Goal: Task Accomplishment & Management: Manage account settings

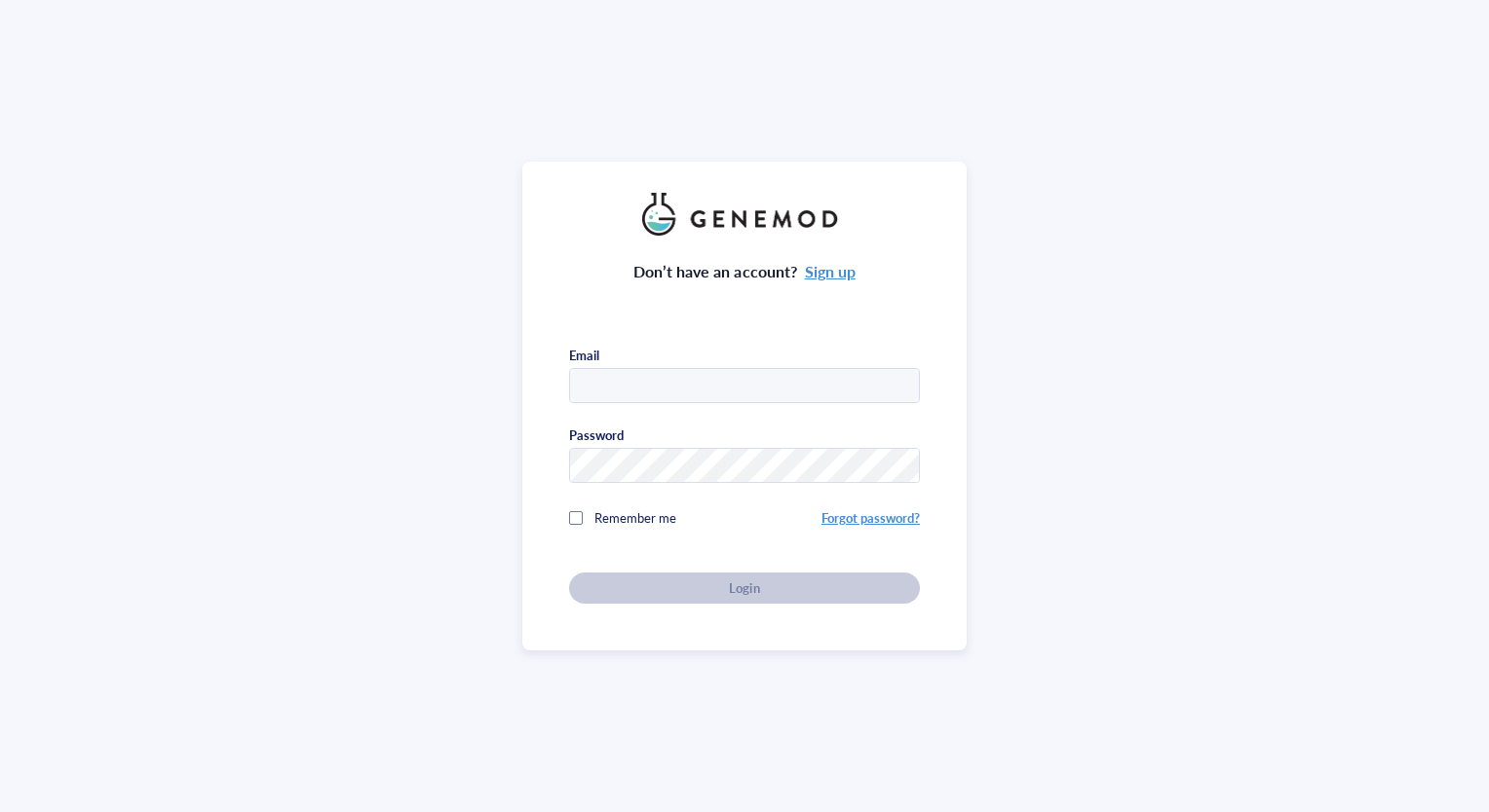
type input "[EMAIL_ADDRESS][DOMAIN_NAME]"
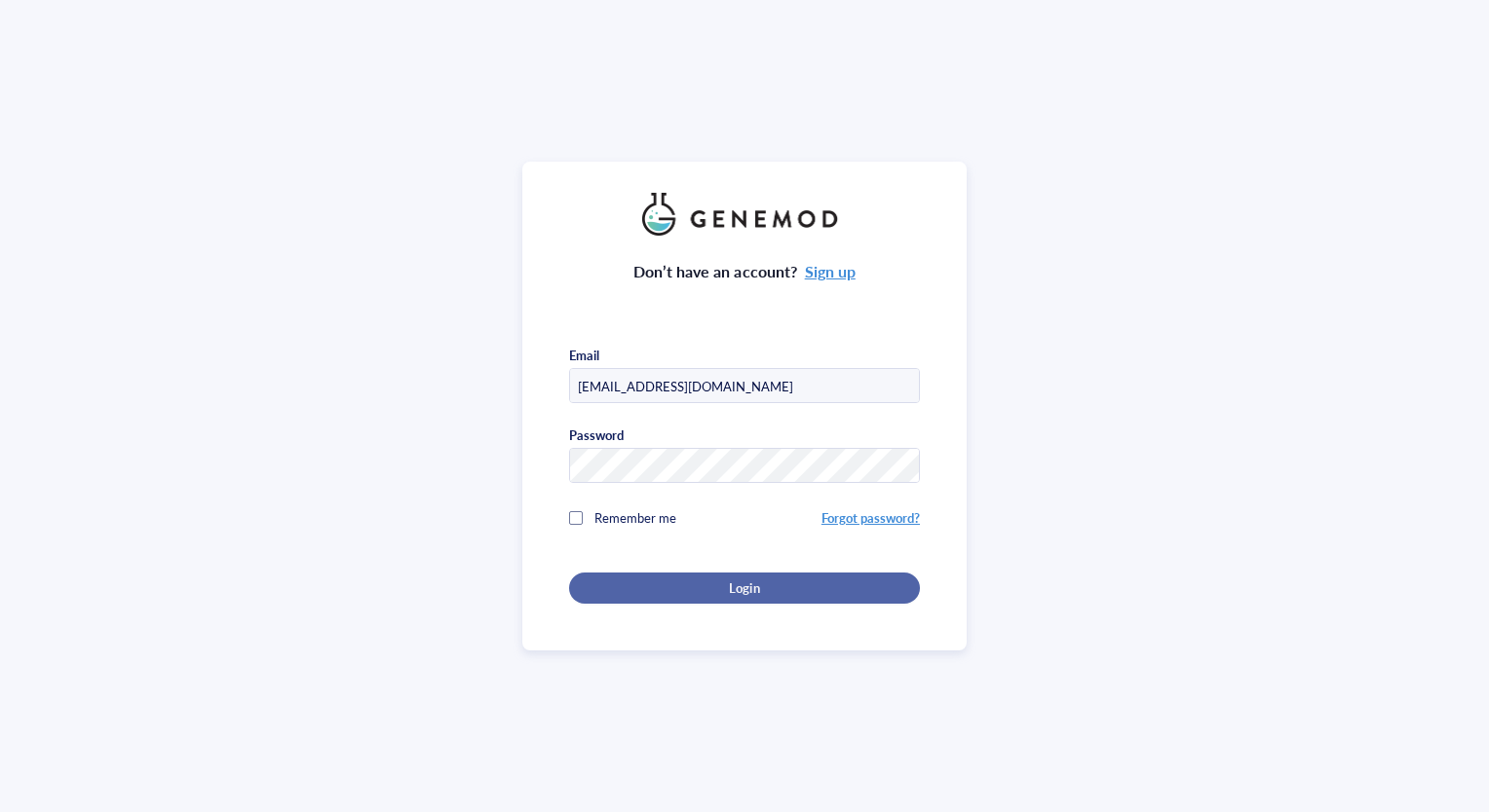
drag, startPoint x: 727, startPoint y: 586, endPoint x: 736, endPoint y: 578, distance: 12.0
click at [729, 586] on span "Login" at bounding box center [744, 588] width 30 height 18
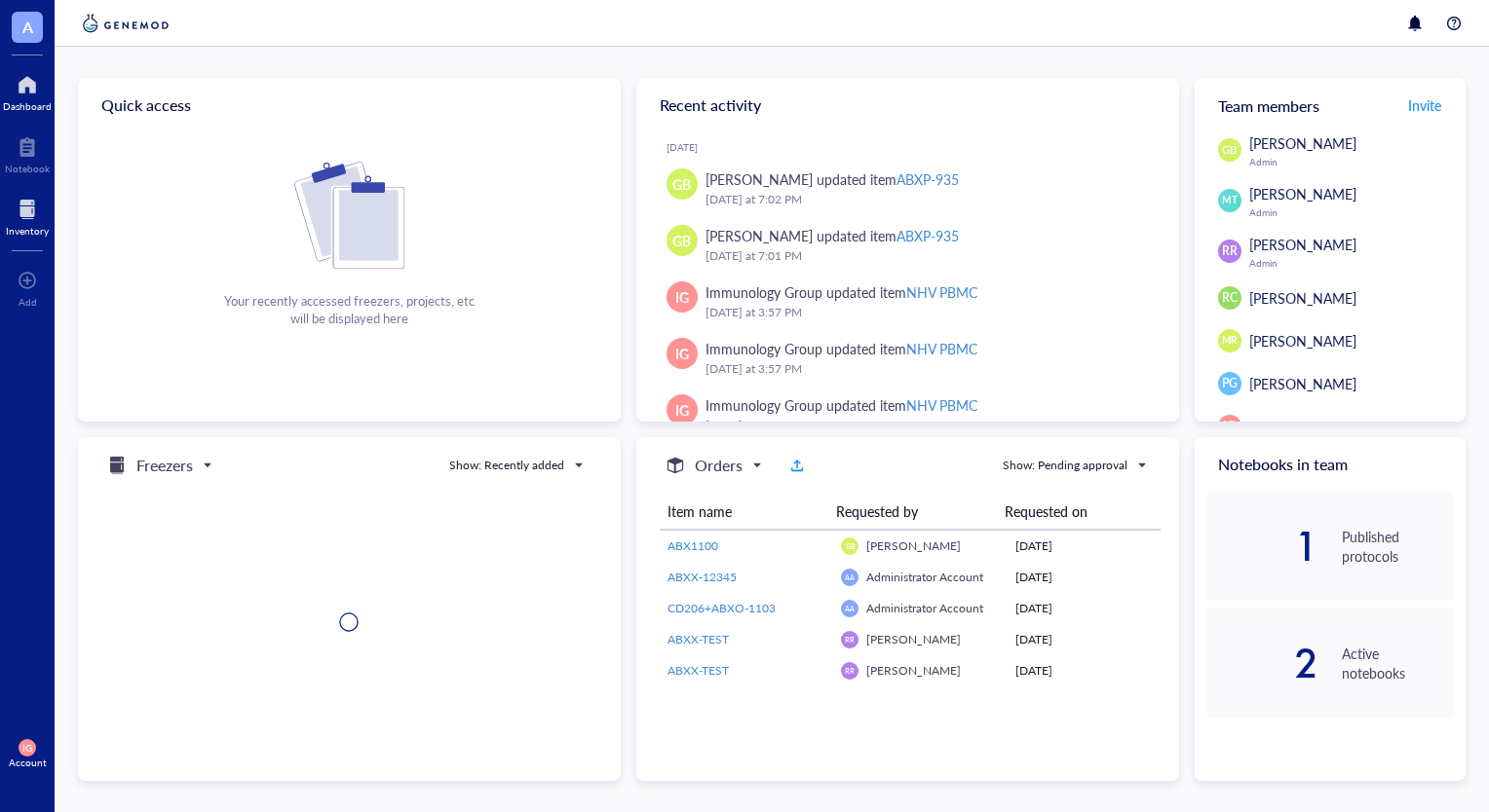
click at [27, 219] on div at bounding box center [27, 208] width 43 height 31
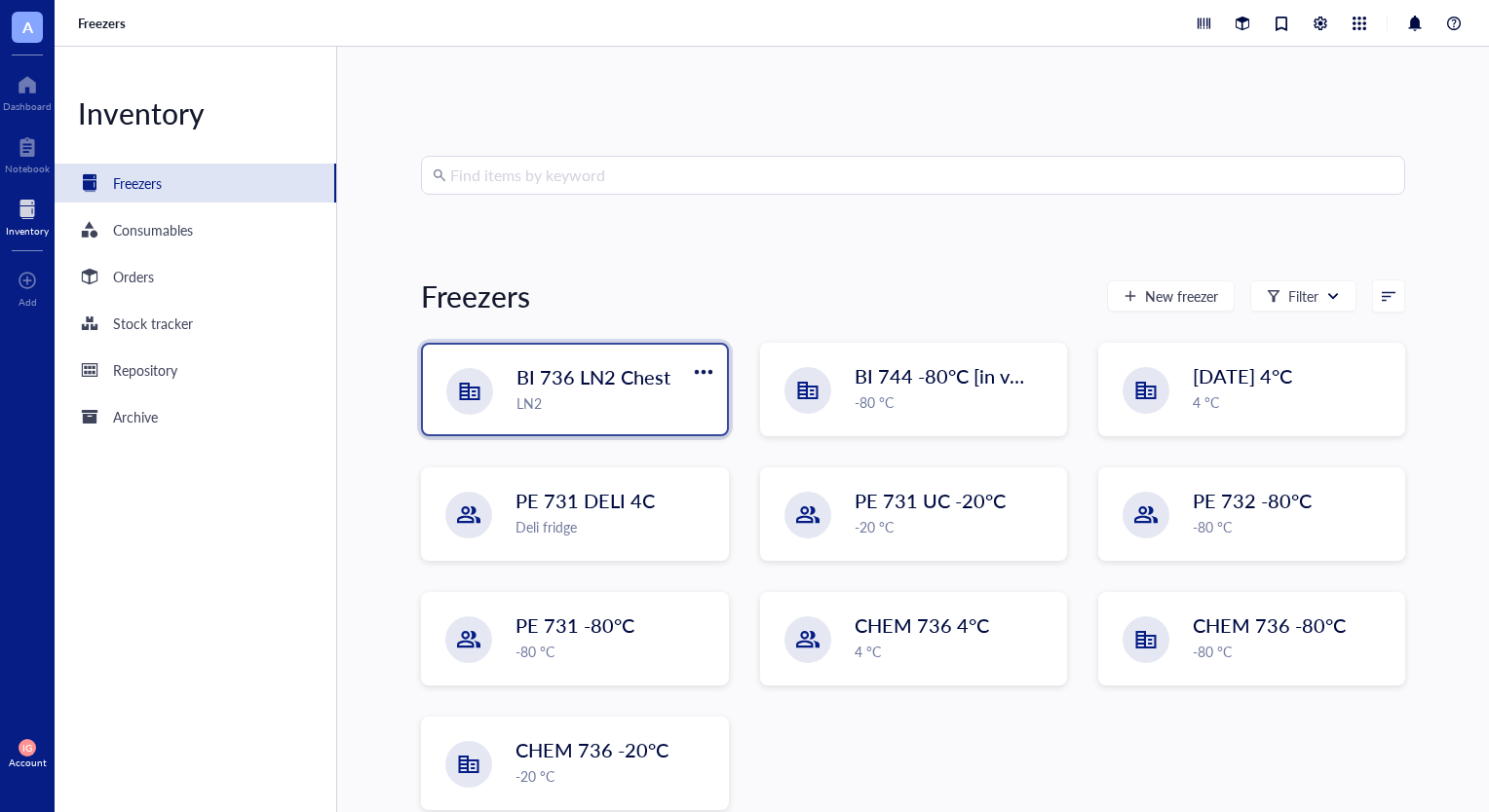
click at [616, 399] on div "LN2" at bounding box center [615, 404] width 197 height 22
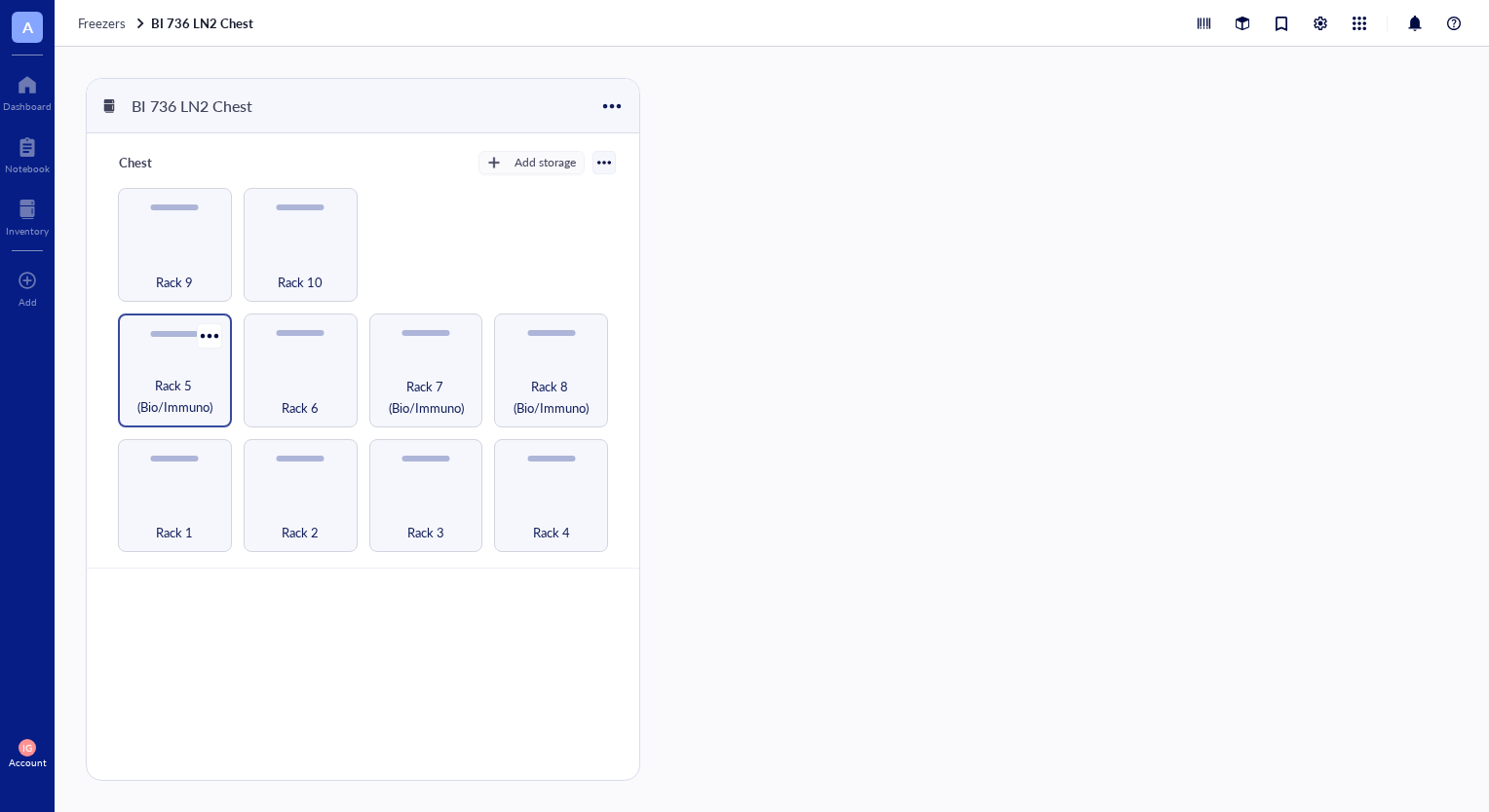
click at [172, 370] on div "Rack 5 (Bio/Immuno)" at bounding box center [175, 370] width 114 height 114
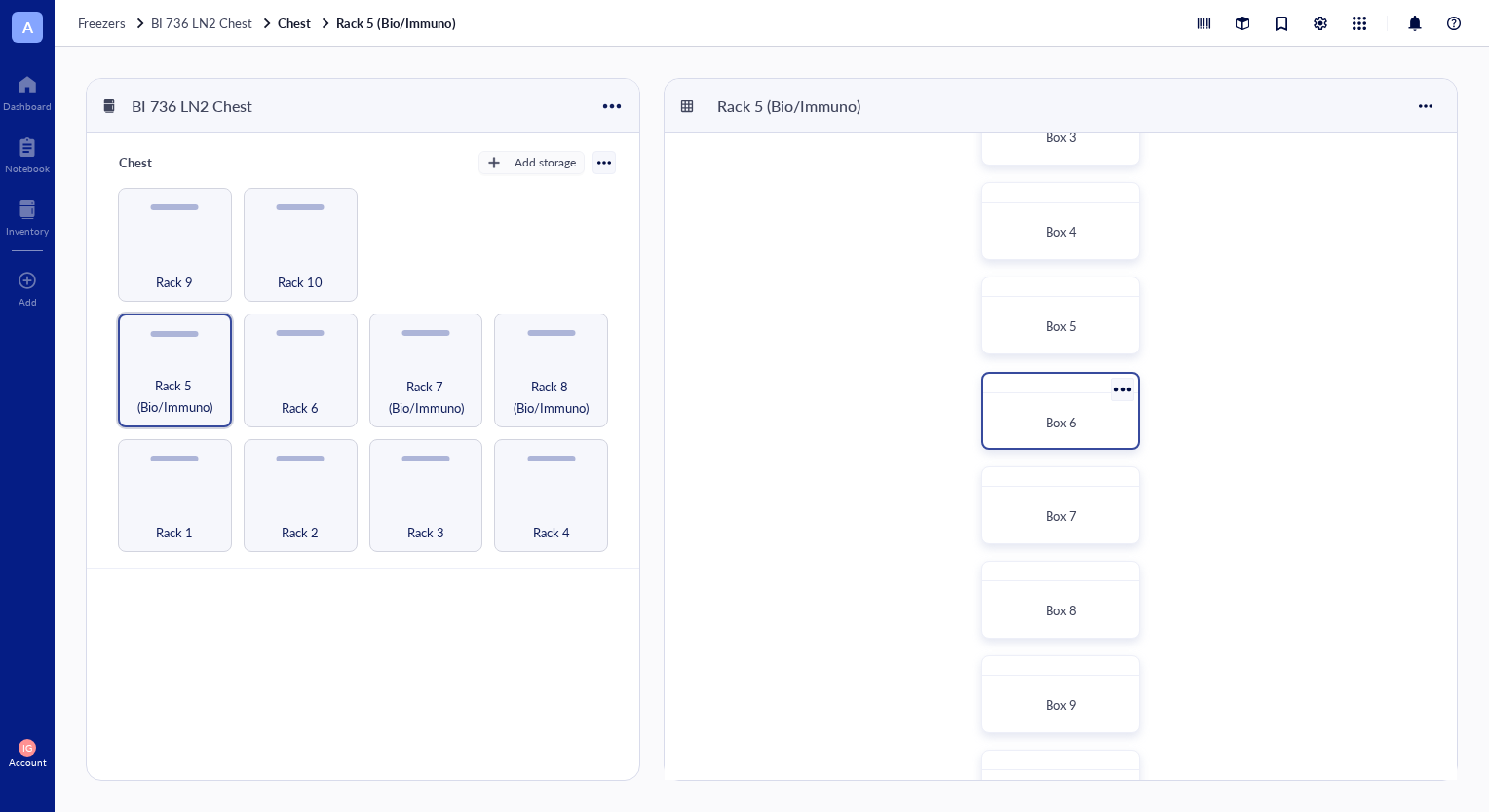
scroll to position [292, 0]
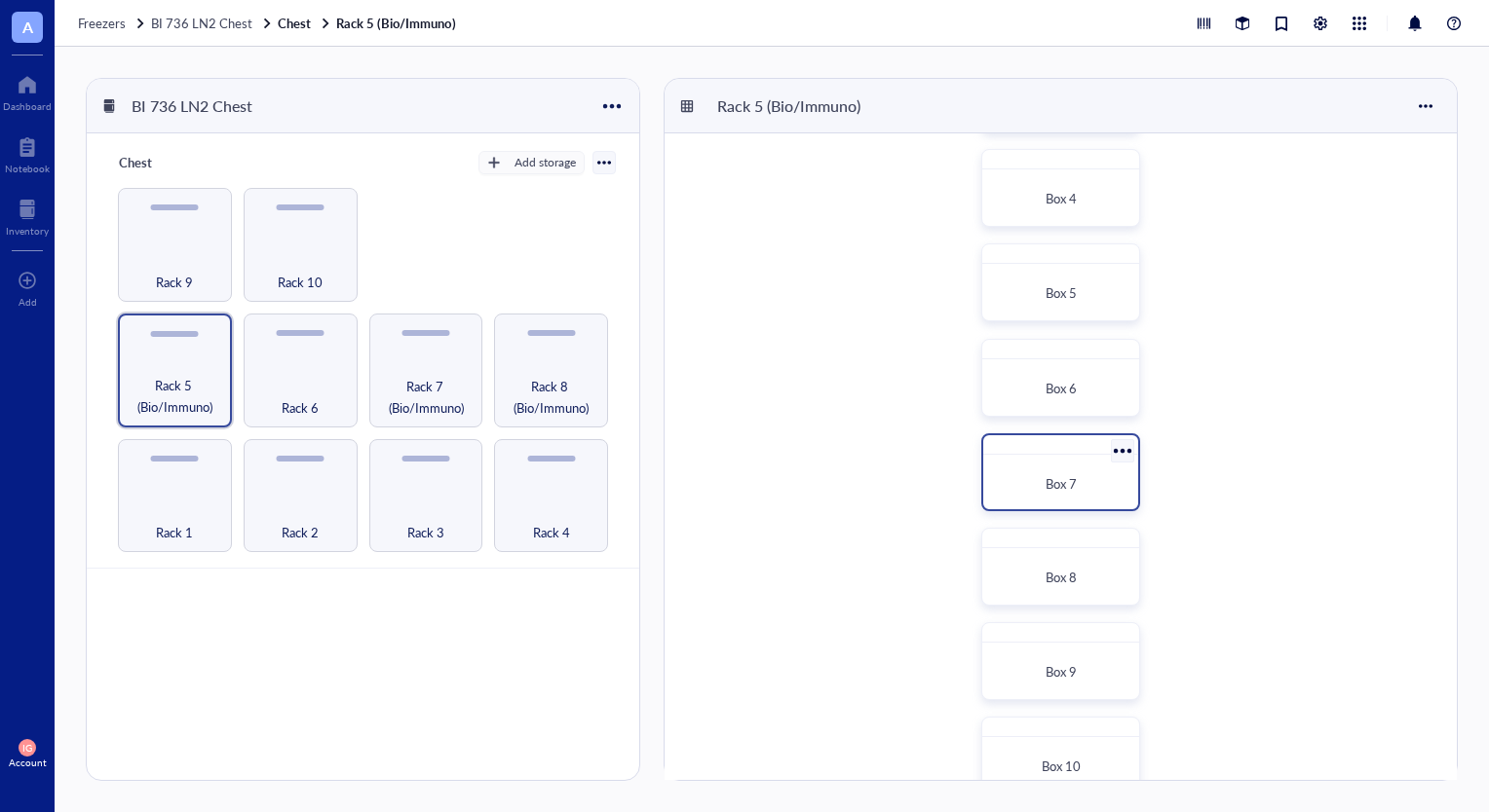
click at [1053, 454] on div at bounding box center [1059, 445] width 154 height 20
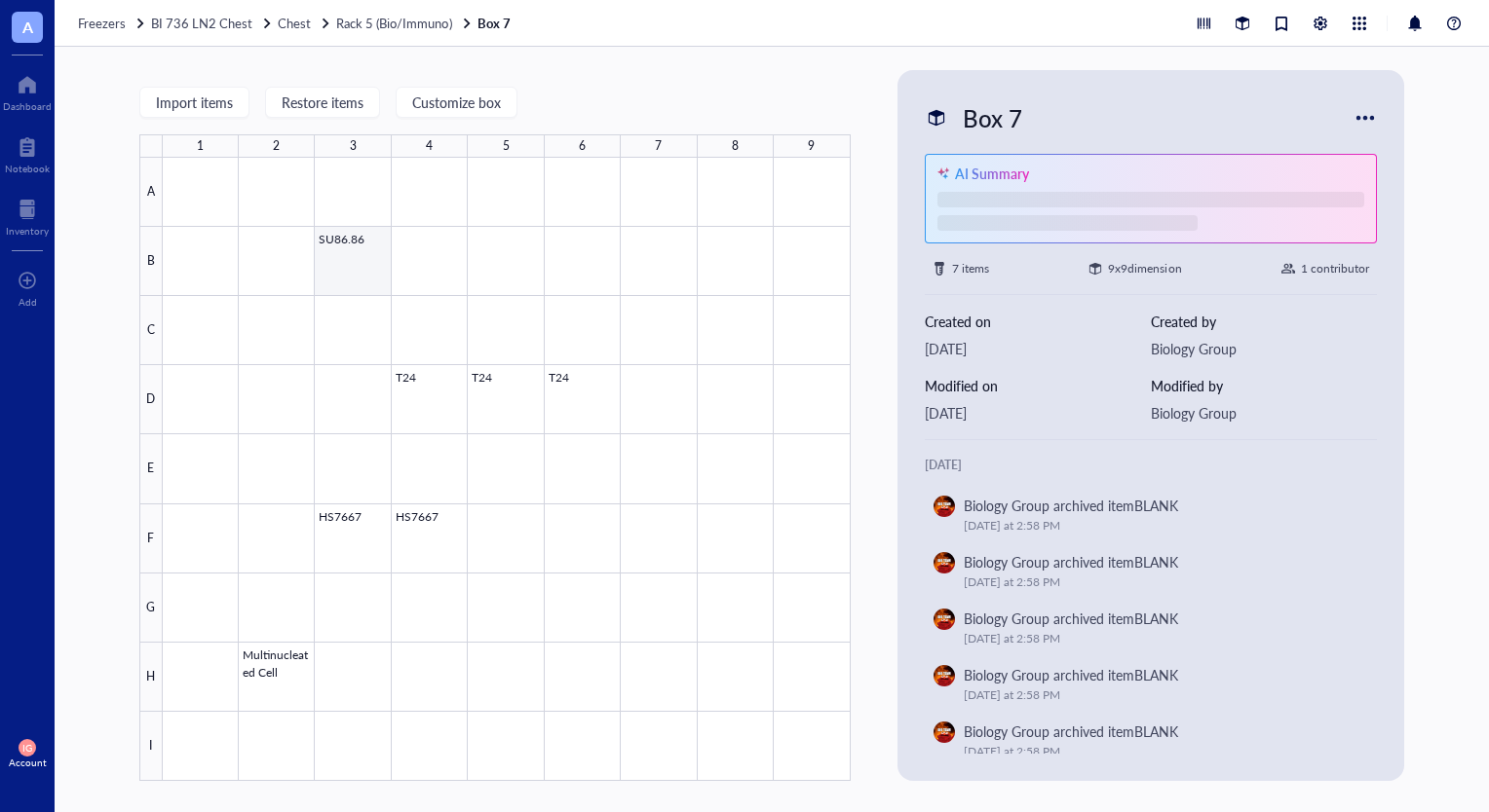
click at [351, 259] on div at bounding box center [506, 469] width 687 height 624
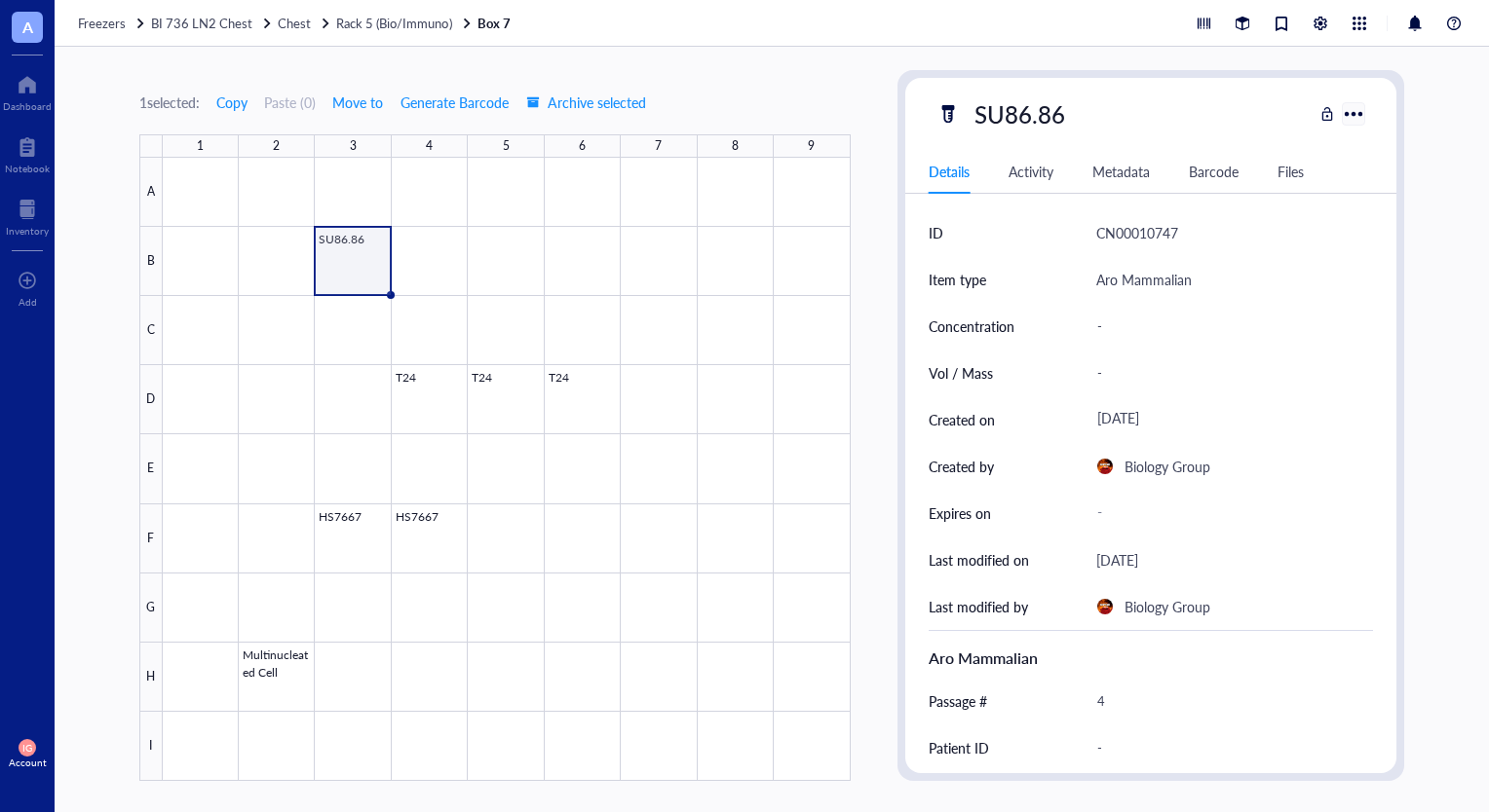
click at [1356, 114] on div at bounding box center [1353, 113] width 28 height 28
click at [1422, 352] on div "Archive selected" at bounding box center [1403, 352] width 92 height 18
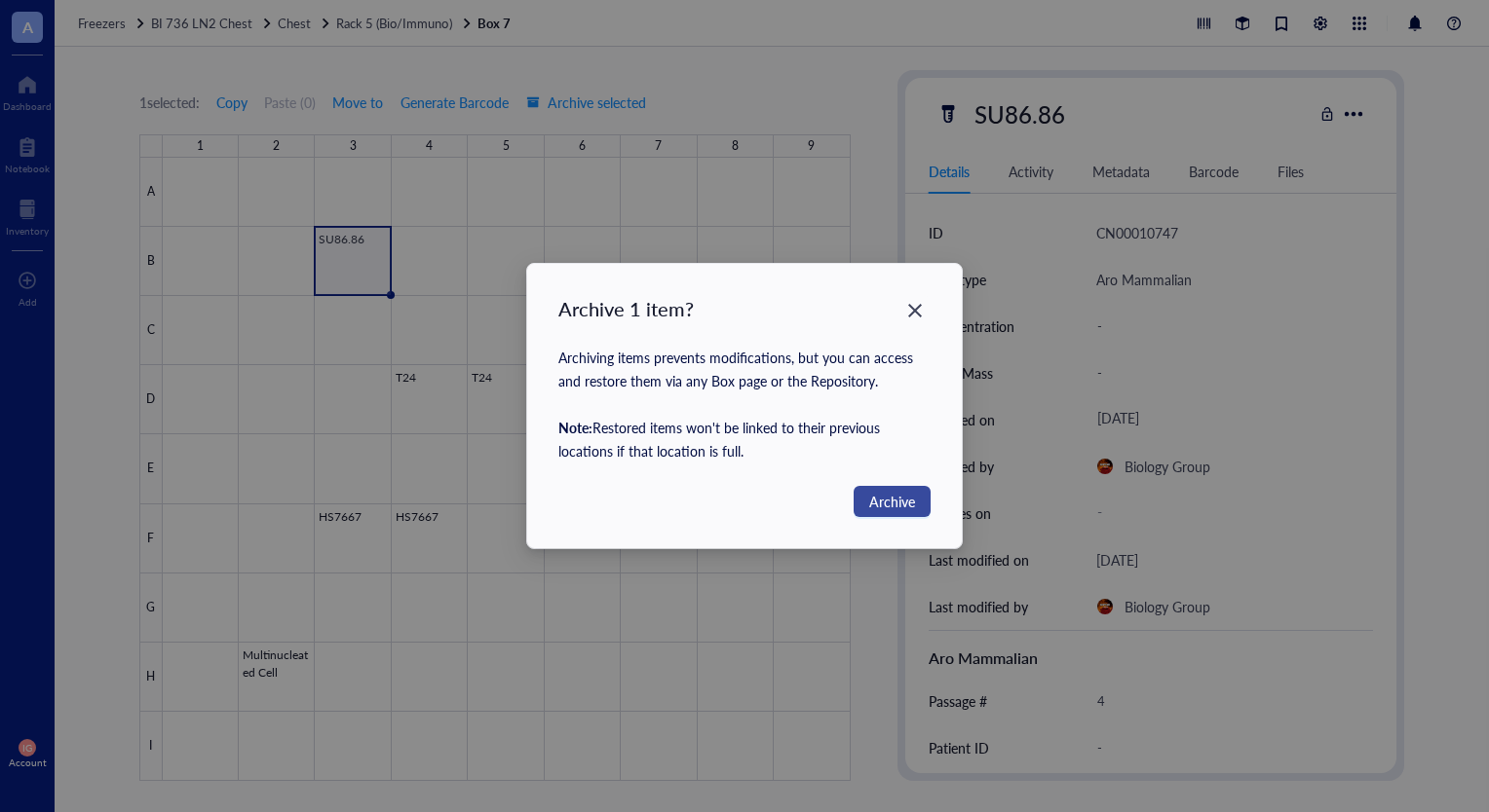
click at [897, 493] on span "Archive" at bounding box center [892, 502] width 46 height 22
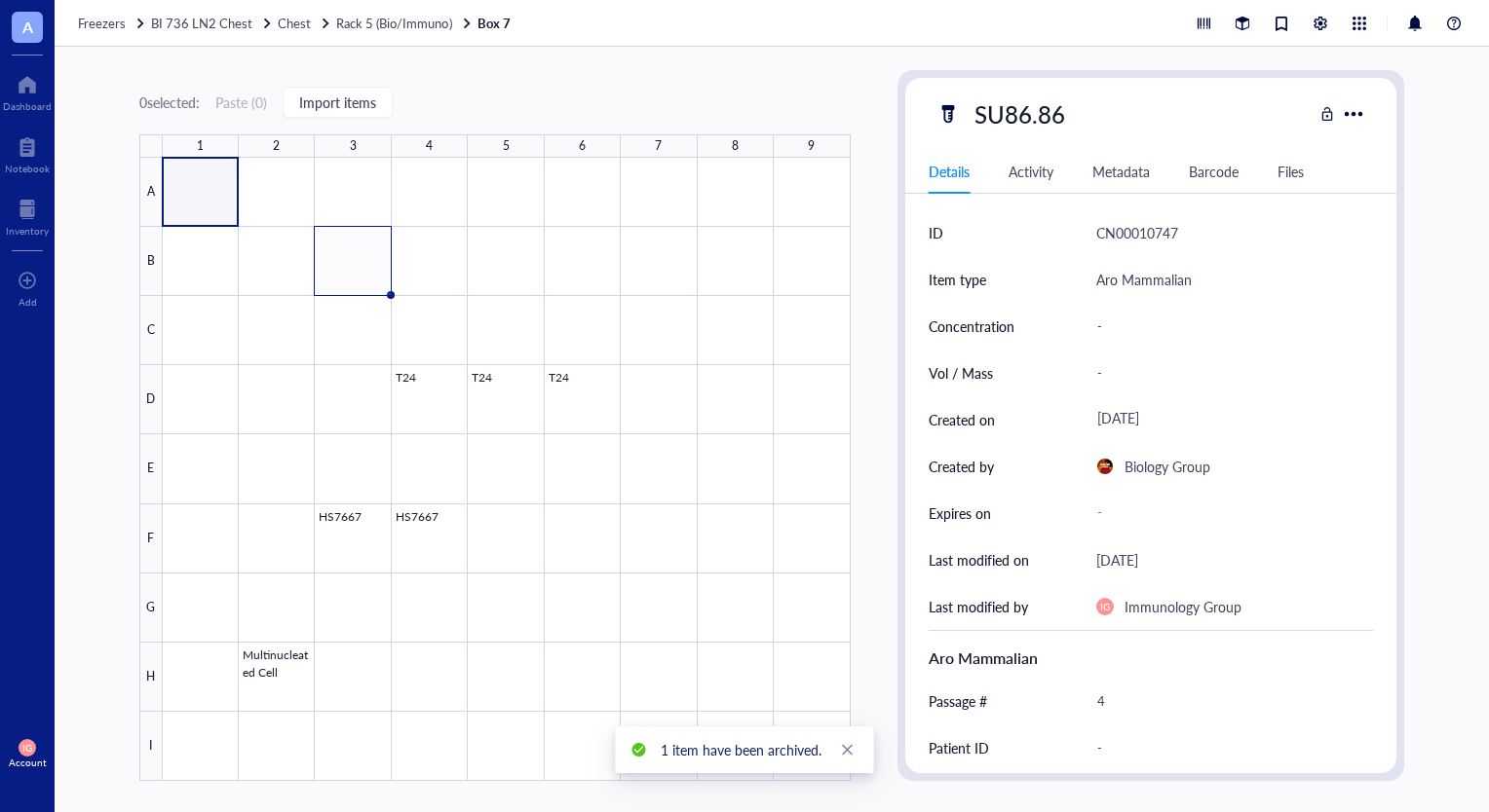
click at [567, 65] on div "0 selected: Paste ( 0 ) Import items 1 2 3 4 5 6 7 8 9 A B C D E F G H I T24 T2…" at bounding box center [772, 429] width 1434 height 765
click at [482, 282] on div at bounding box center [506, 469] width 687 height 624
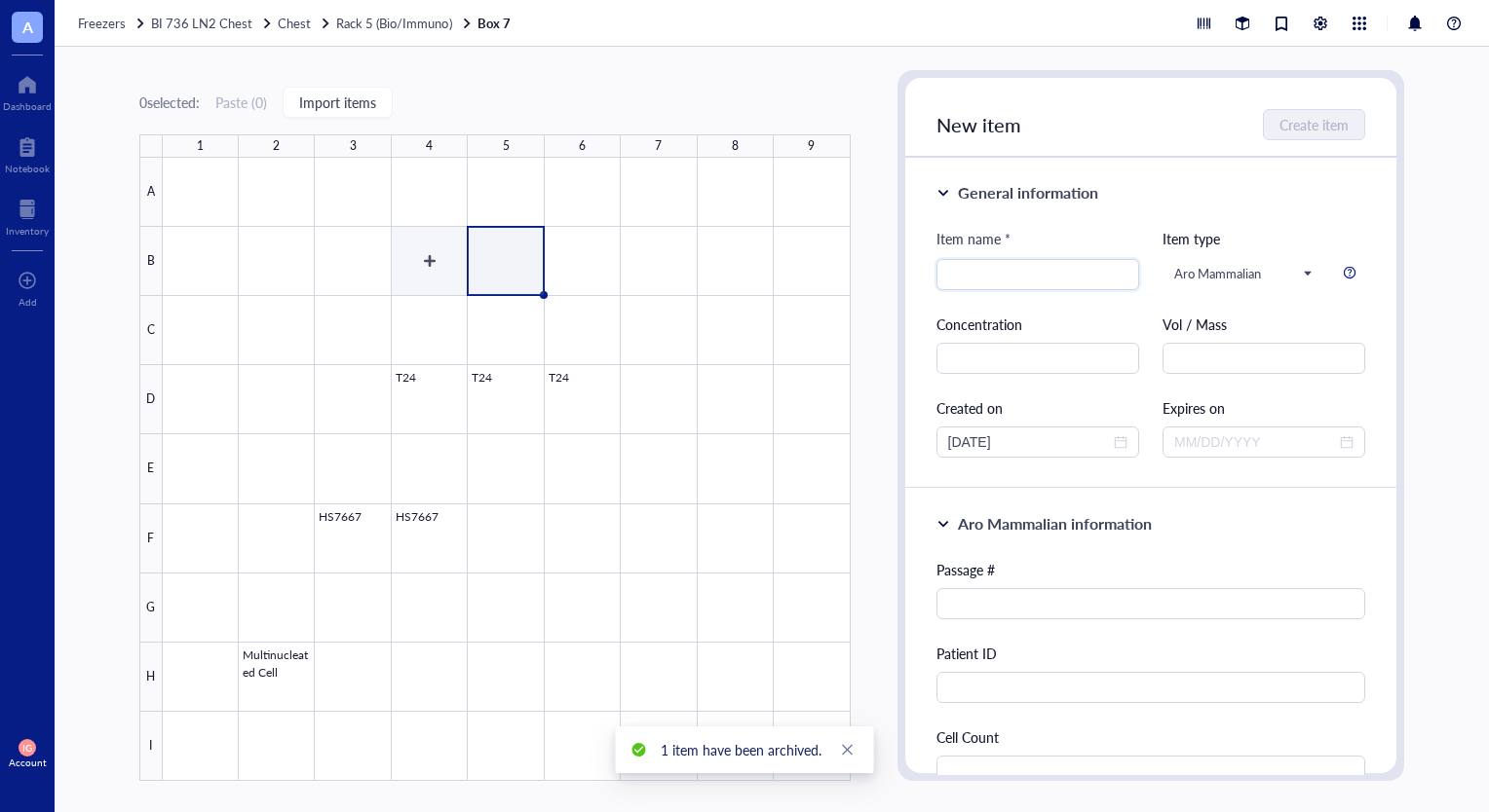
click at [437, 275] on div at bounding box center [506, 469] width 687 height 624
click at [371, 273] on div at bounding box center [506, 469] width 687 height 624
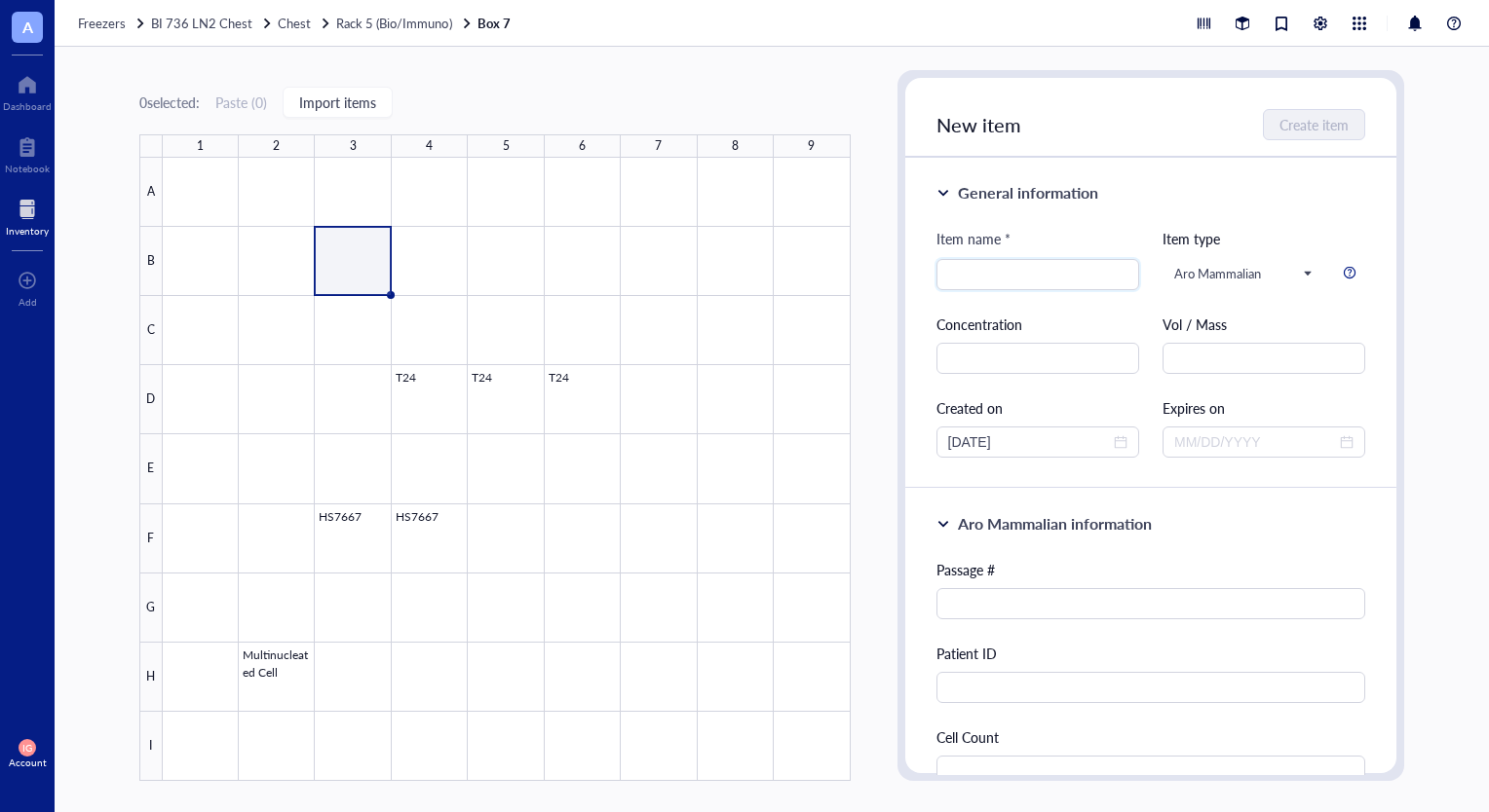
click at [29, 203] on div at bounding box center [27, 208] width 43 height 31
